Goal: Contribute content: Add original content to the website for others to see

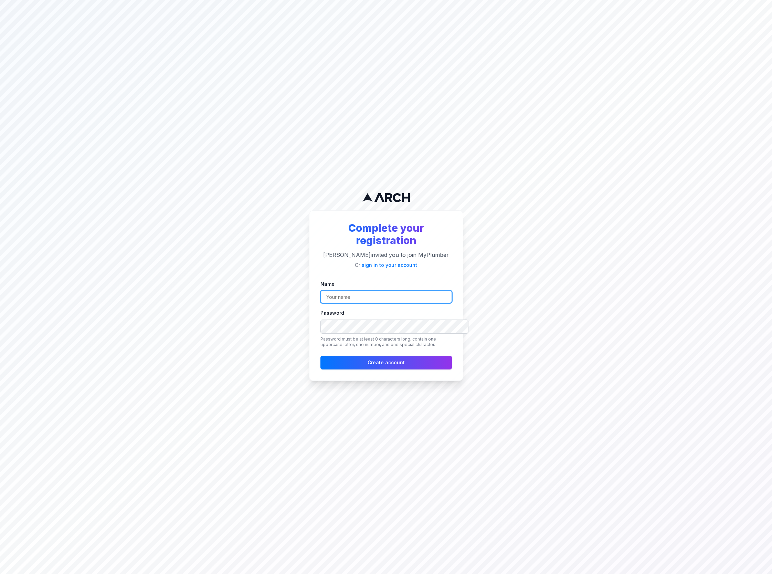
click at [415, 302] on input "Name" at bounding box center [387, 297] width 132 height 12
type input "[PERSON_NAME]"
click at [577, 308] on div "Complete your registration [PERSON_NAME] invited you to join MyPlumber Or sign …" at bounding box center [386, 287] width 772 height 574
click at [396, 369] on button "Create account" at bounding box center [387, 363] width 132 height 14
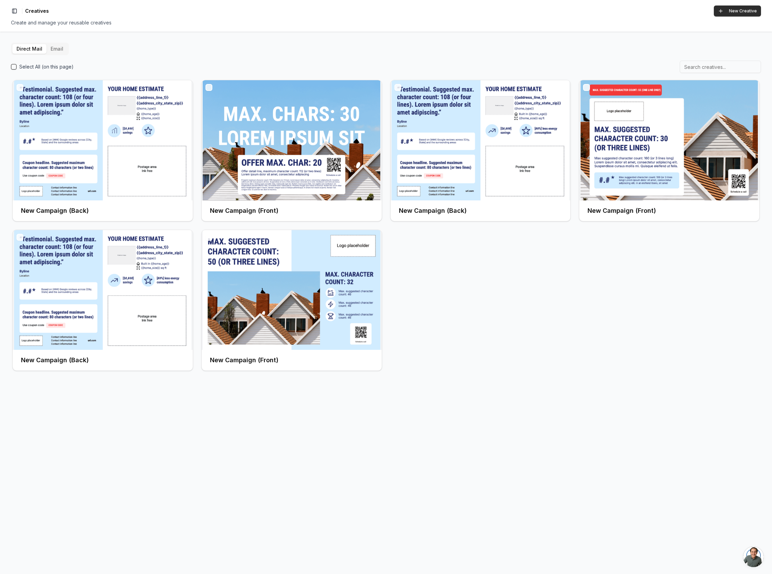
click at [736, 14] on button "New Creative" at bounding box center [737, 11] width 47 height 11
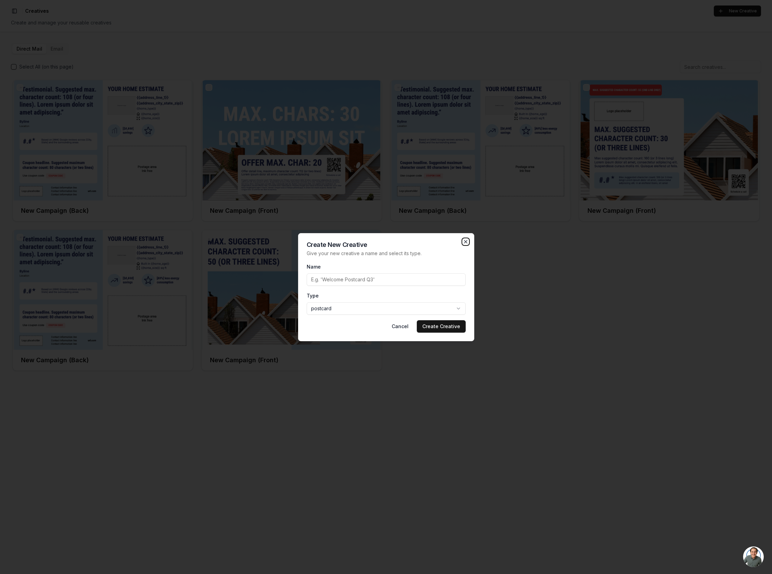
click at [469, 239] on icon "button" at bounding box center [466, 242] width 6 height 6
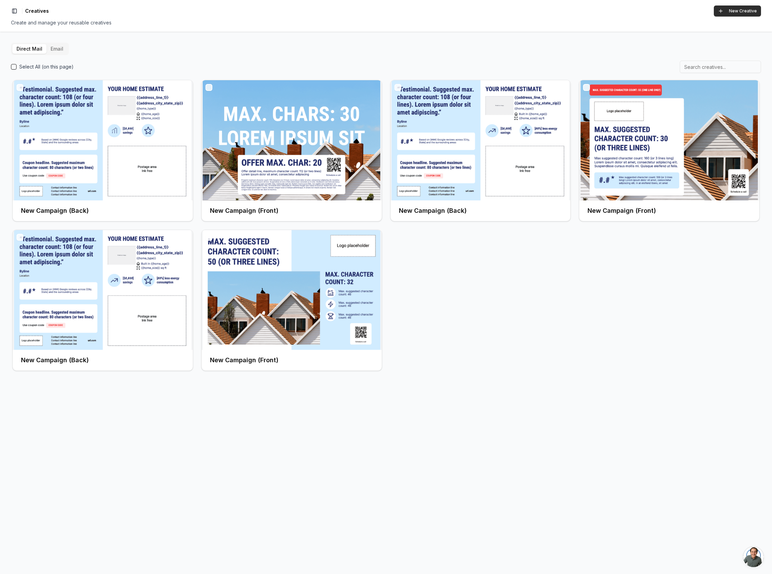
click at [731, 17] on button "New Creative" at bounding box center [737, 11] width 47 height 11
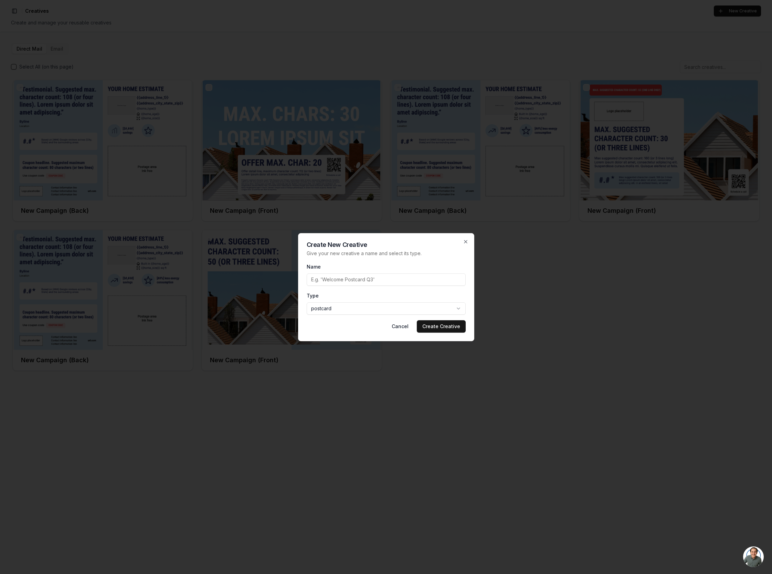
click at [374, 278] on input "Name" at bounding box center [386, 279] width 159 height 12
paste input "ORIGINAL TEMPLATE"
type input "MyPlumber - ORIGINAL TEMPLATE"
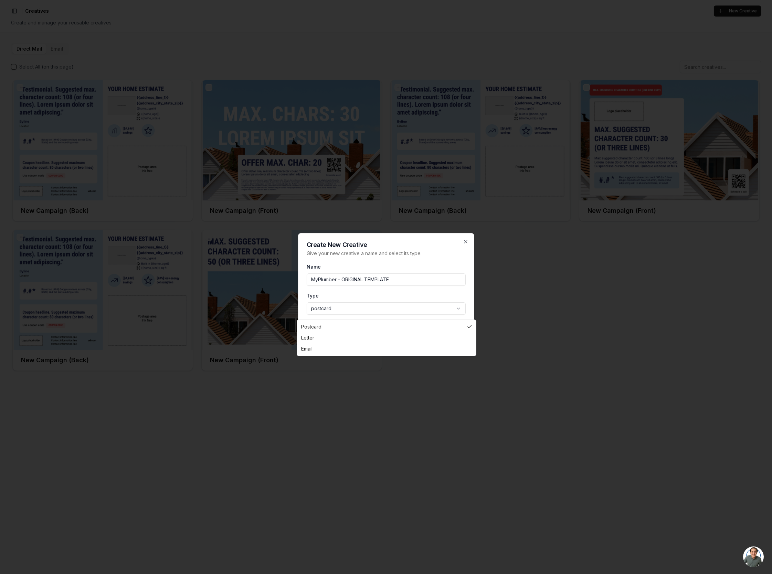
click at [390, 314] on body "Toggle Sidebar Creatives New Creative Create and manage your reusable creatives…" at bounding box center [386, 287] width 772 height 574
select select "email"
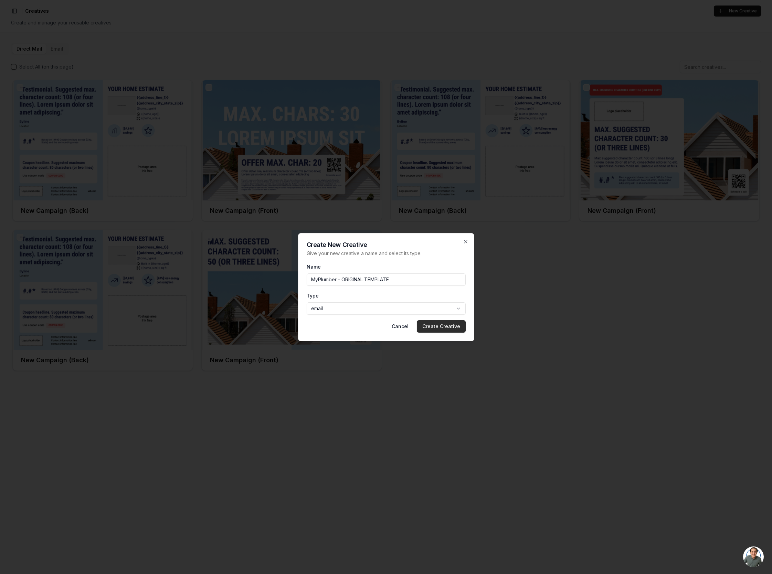
click at [458, 332] on button "Create Creative" at bounding box center [441, 326] width 49 height 12
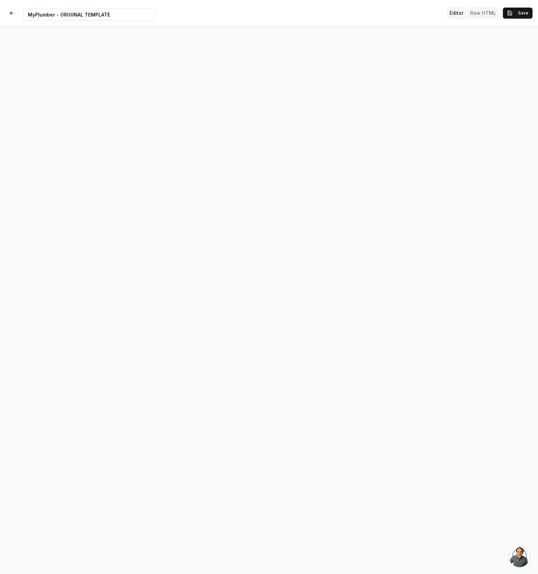
click at [483, 17] on button "Raw HTML" at bounding box center [483, 13] width 31 height 12
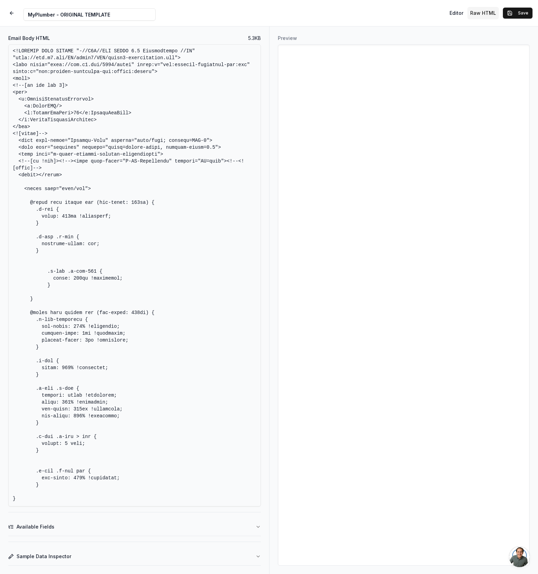
click at [151, 287] on textarea "Email Body HTML" at bounding box center [134, 275] width 253 height 462
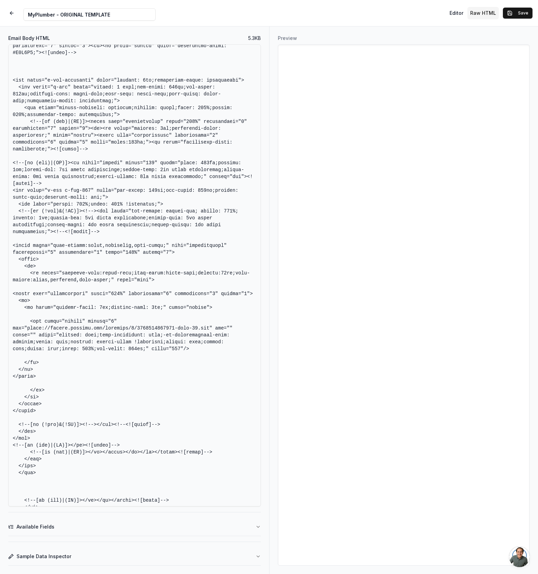
scroll to position [735, 0]
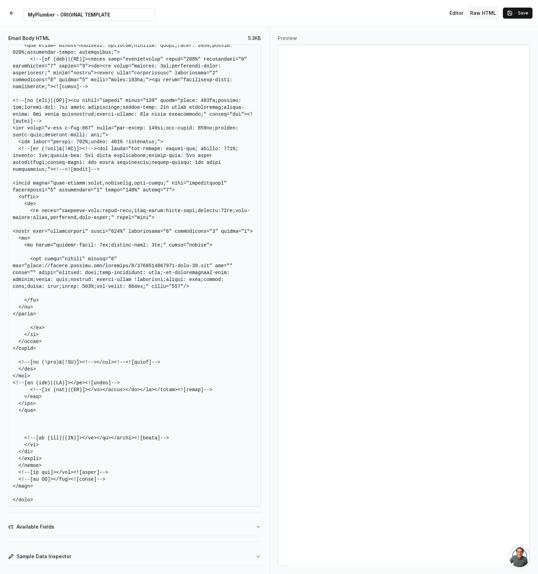
click at [63, 361] on textarea "Email Body HTML" at bounding box center [134, 275] width 253 height 462
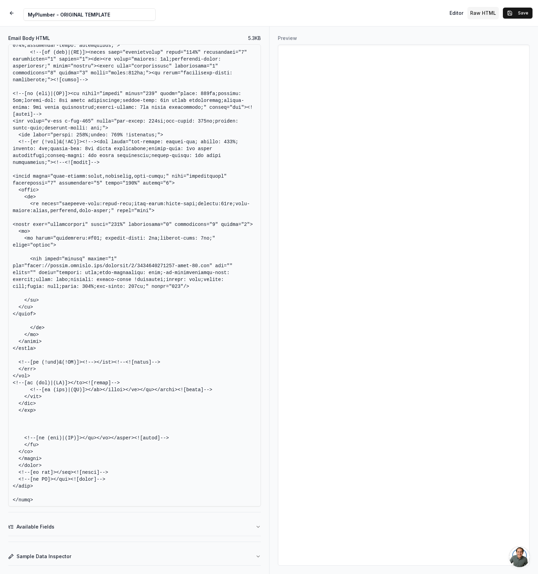
drag, startPoint x: 112, startPoint y: 362, endPoint x: 104, endPoint y: 362, distance: 8.6
click at [104, 362] on textarea "Email Body HTML" at bounding box center [134, 275] width 253 height 462
paste textarea "003a78"
type textarea "<!DOCTYPE HTML PUBLIC "-//W3C//DTD XHTML 1.0 Transitional //EN" "[URL][DOMAIN_N…"
click at [524, 18] on button "Save" at bounding box center [518, 13] width 30 height 11
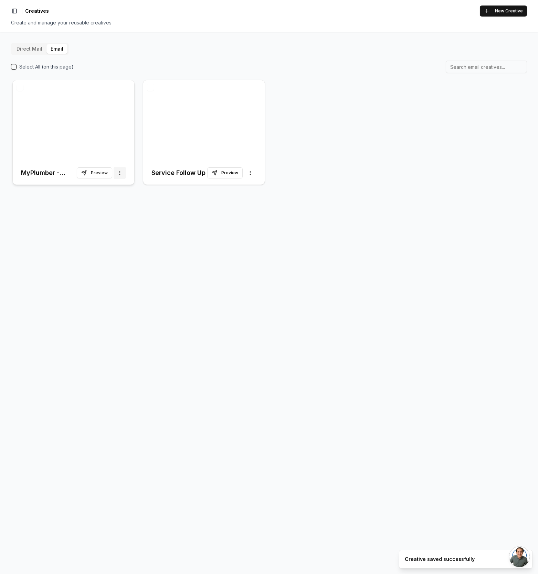
click at [119, 183] on html "Toggle Sidebar Creatives New Creative Create and manage your reusable creatives…" at bounding box center [269, 287] width 538 height 574
click at [89, 114] on html "Toggle Sidebar Creatives New Creative Create and manage your reusable creatives…" at bounding box center [269, 287] width 538 height 574
click at [96, 178] on button "Preview" at bounding box center [94, 172] width 35 height 11
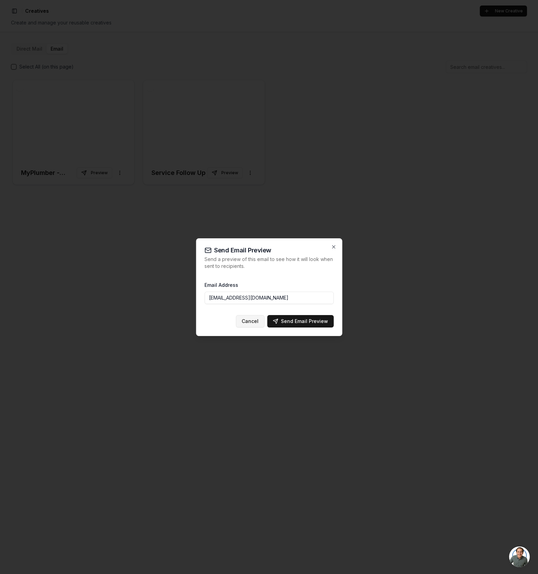
click at [238, 327] on button "Cancel" at bounding box center [250, 321] width 29 height 12
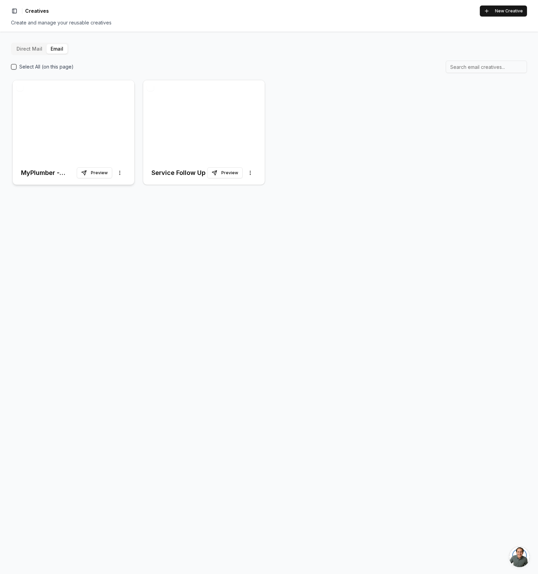
click at [76, 134] on div at bounding box center [74, 120] width 122 height 81
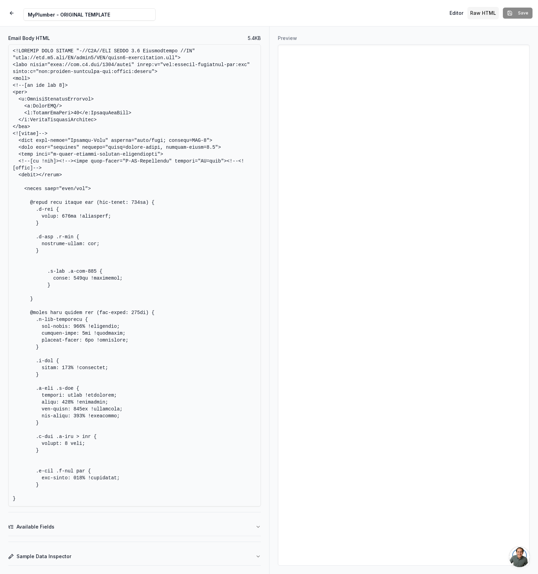
click at [486, 17] on button "Raw HTML" at bounding box center [483, 13] width 31 height 12
click at [447, 16] on button "Editor" at bounding box center [456, 13] width 19 height 12
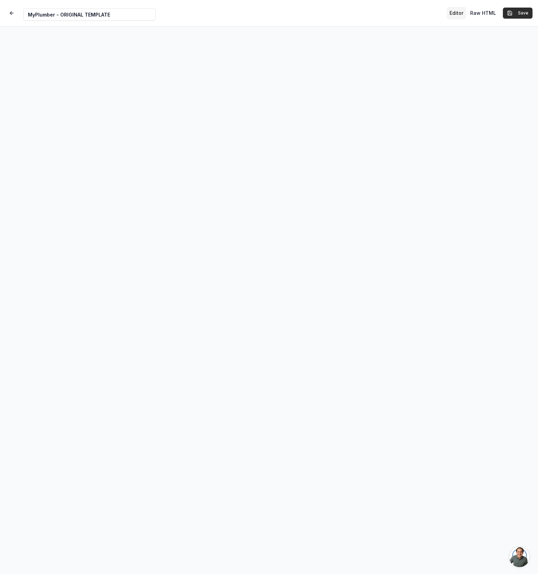
click at [511, 18] on button "Save" at bounding box center [518, 13] width 30 height 11
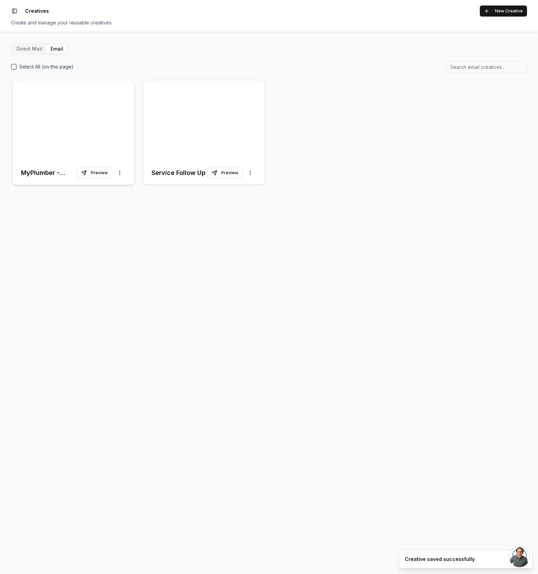
click at [101, 131] on div at bounding box center [74, 120] width 122 height 81
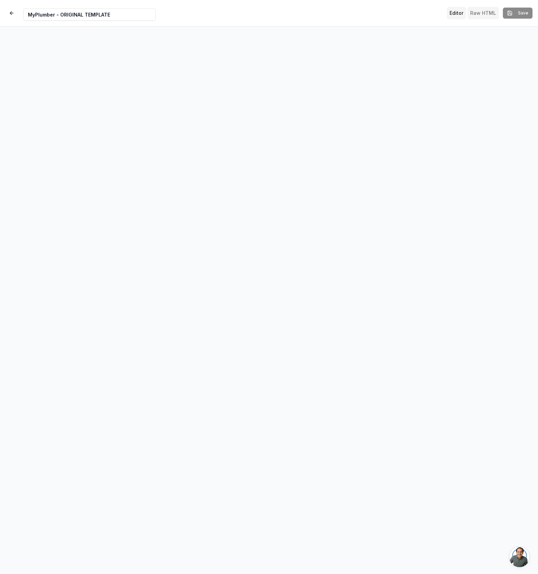
click at [473, 14] on button "Raw HTML" at bounding box center [483, 13] width 31 height 12
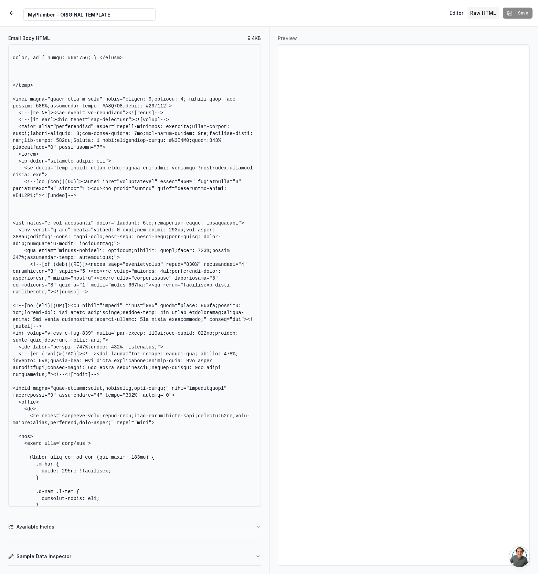
scroll to position [551, 0]
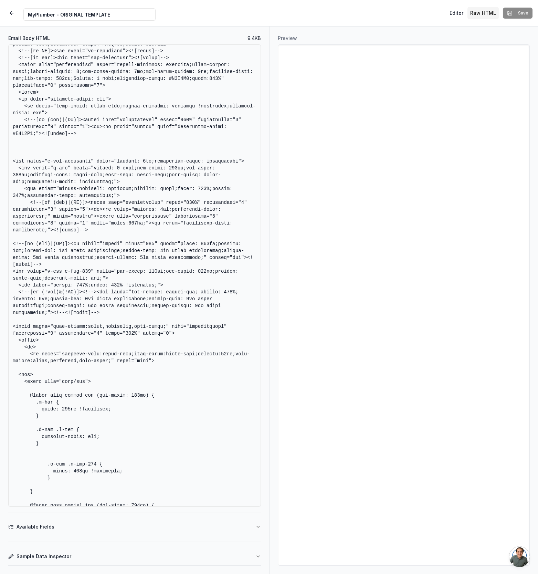
drag, startPoint x: 83, startPoint y: 328, endPoint x: 28, endPoint y: 328, distance: 55.4
click at [28, 328] on textarea "Email Body HTML" at bounding box center [134, 275] width 253 height 462
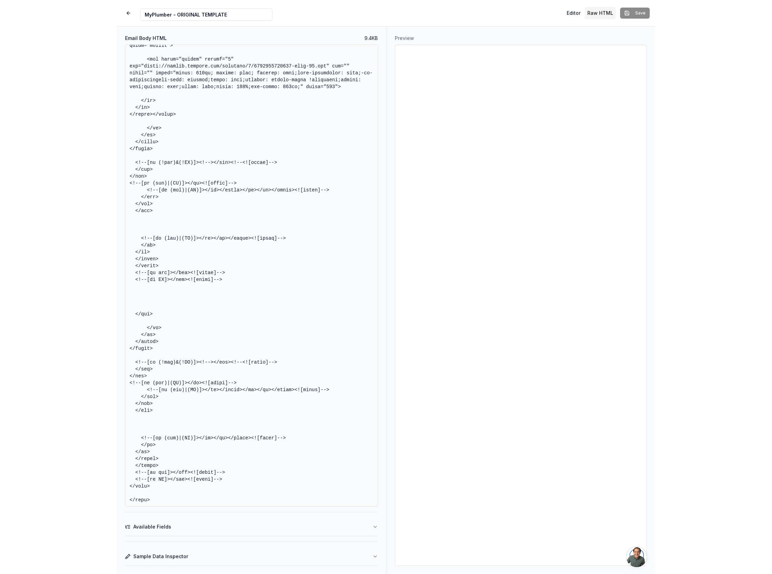
scroll to position [1607, 0]
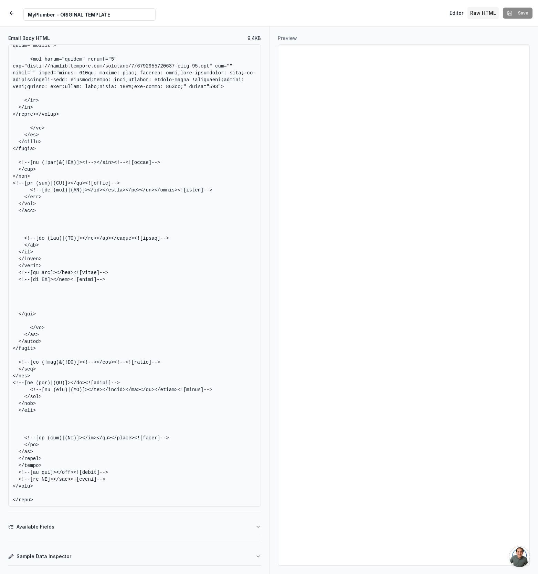
drag, startPoint x: 115, startPoint y: 303, endPoint x: 64, endPoint y: 302, distance: 51.3
click at [64, 302] on textarea "Email Body HTML" at bounding box center [134, 275] width 253 height 462
paste textarea "d-color:"
drag, startPoint x: 121, startPoint y: 341, endPoint x: 113, endPoint y: 341, distance: 8.0
click at [113, 341] on textarea "Email Body HTML" at bounding box center [134, 275] width 253 height 462
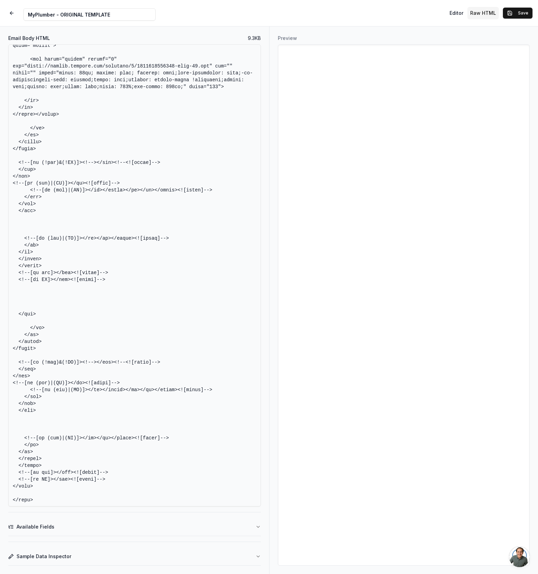
drag, startPoint x: 75, startPoint y: 364, endPoint x: 67, endPoint y: 364, distance: 7.6
click at [67, 364] on textarea "Email Body HTML" at bounding box center [134, 275] width 253 height 462
drag, startPoint x: 120, startPoint y: 365, endPoint x: 113, endPoint y: 367, distance: 7.0
click at [112, 365] on textarea "Email Body HTML" at bounding box center [134, 275] width 253 height 462
drag, startPoint x: 147, startPoint y: 302, endPoint x: 210, endPoint y: 303, distance: 62.7
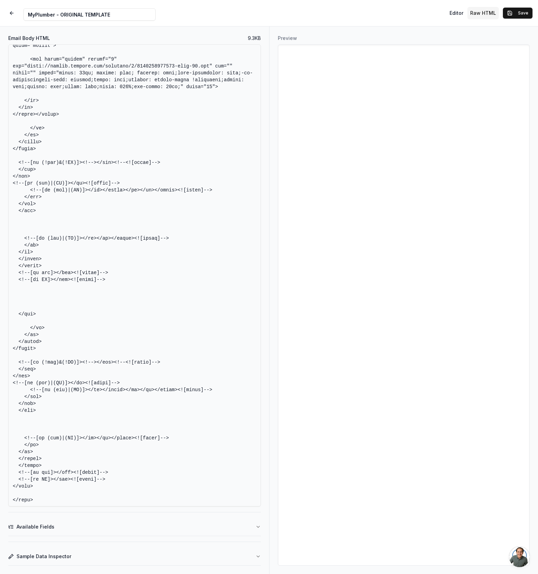
click at [210, 303] on textarea "Email Body HTML" at bounding box center [134, 275] width 253 height 462
click at [144, 302] on textarea "Email Body HTML" at bounding box center [134, 275] width 253 height 462
paste textarea "padding-right: 0px;"
click at [183, 303] on textarea "Email Body HTML" at bounding box center [134, 275] width 253 height 462
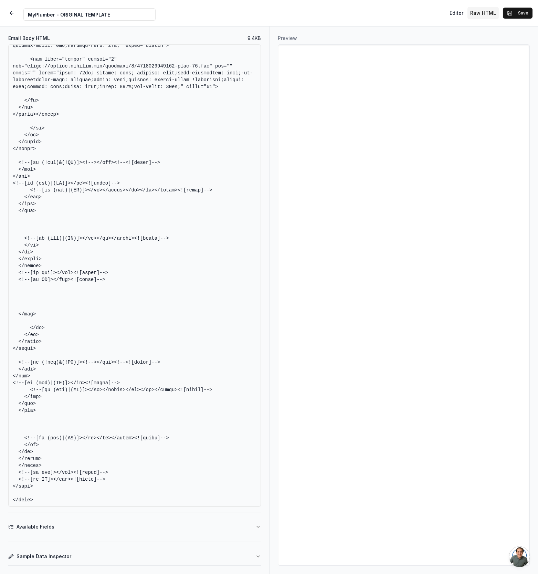
click at [183, 303] on textarea "Email Body HTML" at bounding box center [134, 275] width 253 height 462
type textarea "<!DOCTYPE HTML PUBLIC "-//W3C//DTD XHTML 1.0 Transitional //EN" "[URL][DOMAIN_N…"
click at [515, 14] on button "Save" at bounding box center [518, 13] width 30 height 11
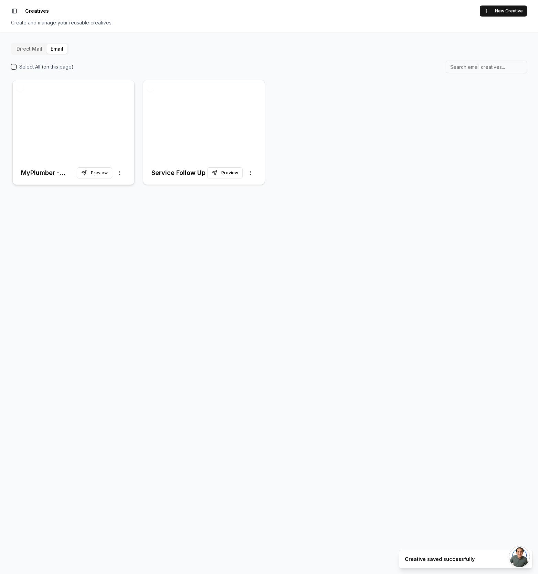
click at [86, 130] on div at bounding box center [74, 120] width 122 height 81
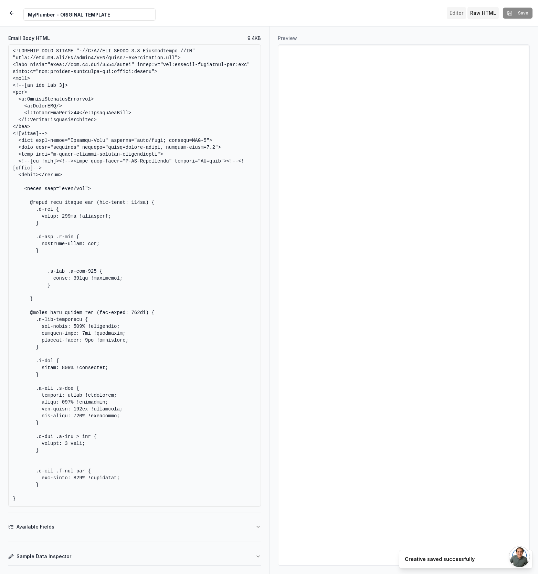
click at [450, 14] on button "Editor" at bounding box center [456, 13] width 19 height 12
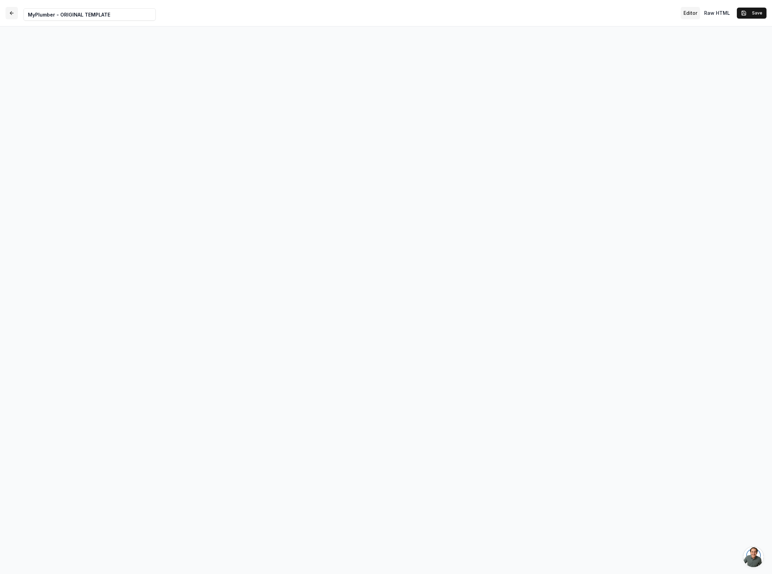
click at [13, 13] on button "button" at bounding box center [12, 13] width 12 height 12
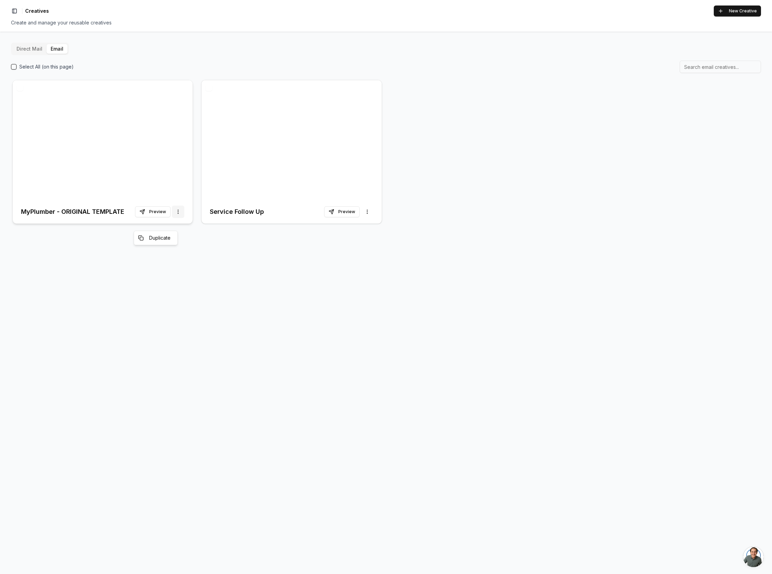
click at [175, 219] on html "Toggle Sidebar Creatives New Creative Create and manage your reusable creatives…" at bounding box center [386, 287] width 772 height 574
click at [178, 223] on html "Toggle Sidebar Creatives New Creative Create and manage your reusable creatives…" at bounding box center [386, 287] width 772 height 574
click at [23, 98] on html "Toggle Sidebar Creatives New Creative Create and manage your reusable creatives…" at bounding box center [386, 287] width 772 height 574
click at [23, 91] on button "button" at bounding box center [20, 87] width 7 height 7
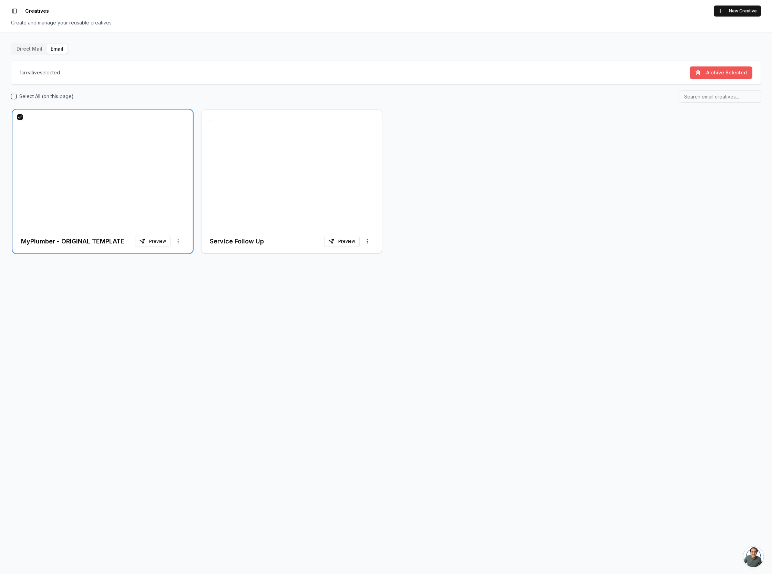
click at [706, 79] on button "Archive Selected" at bounding box center [720, 72] width 63 height 12
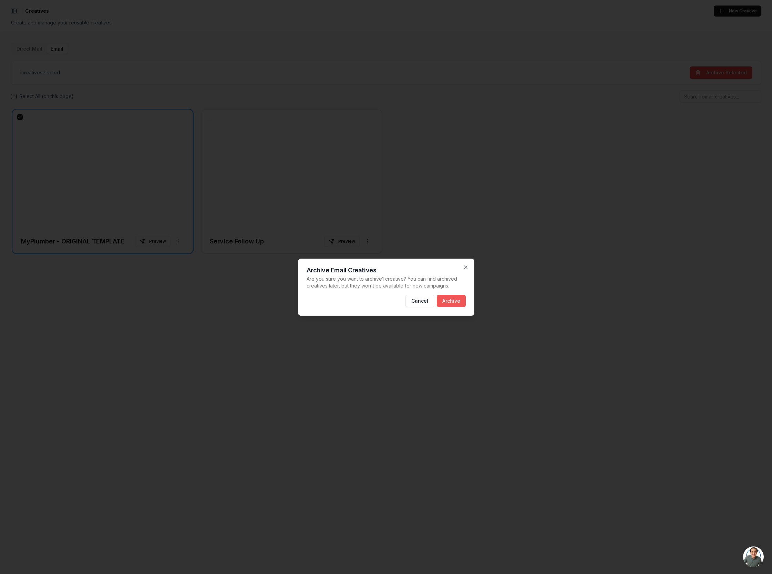
click at [464, 299] on button "Archive" at bounding box center [451, 301] width 29 height 12
click at [463, 306] on button "Archive" at bounding box center [451, 301] width 29 height 12
click at [468, 267] on icon "button" at bounding box center [466, 267] width 6 height 6
